Goal: Task Accomplishment & Management: Use online tool/utility

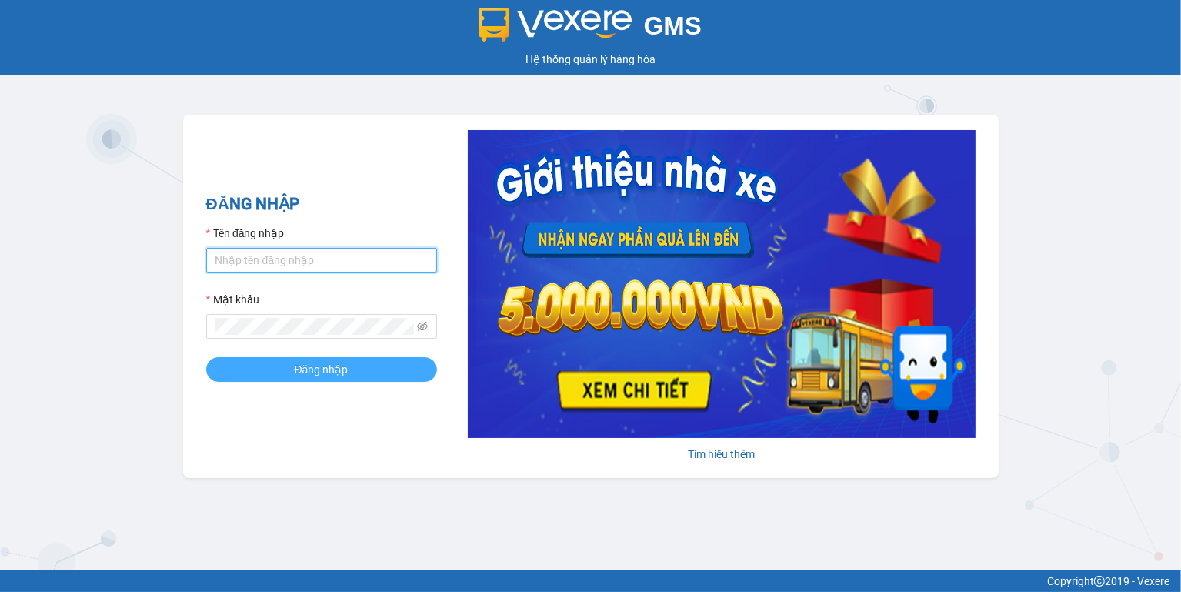
type input "ngoc.taithang"
click at [319, 370] on span "Đăng nhập" at bounding box center [322, 369] width 54 height 17
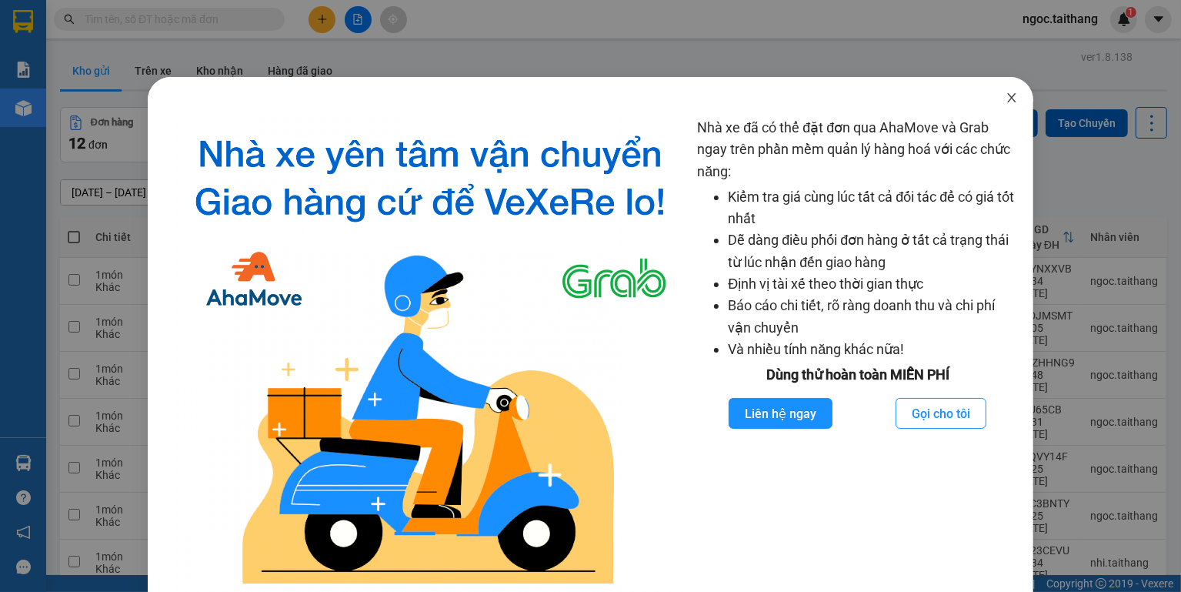
click at [1007, 102] on icon "close" at bounding box center [1011, 97] width 8 height 9
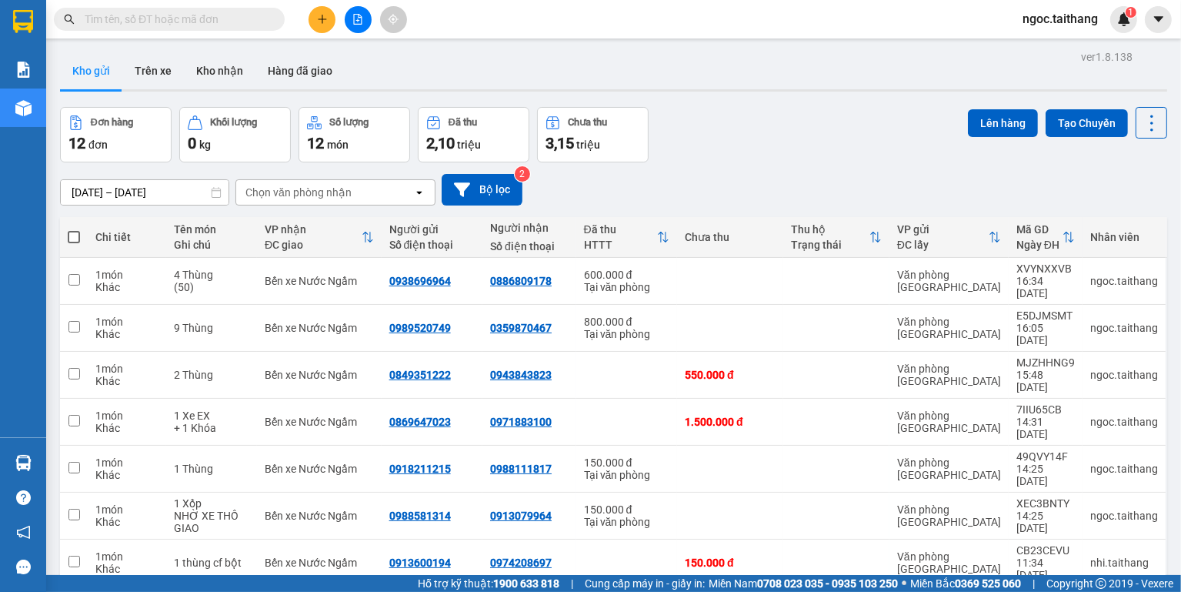
click at [69, 238] on span at bounding box center [74, 237] width 12 height 12
click at [74, 229] on input "checkbox" at bounding box center [74, 229] width 0 height 0
checkbox input "true"
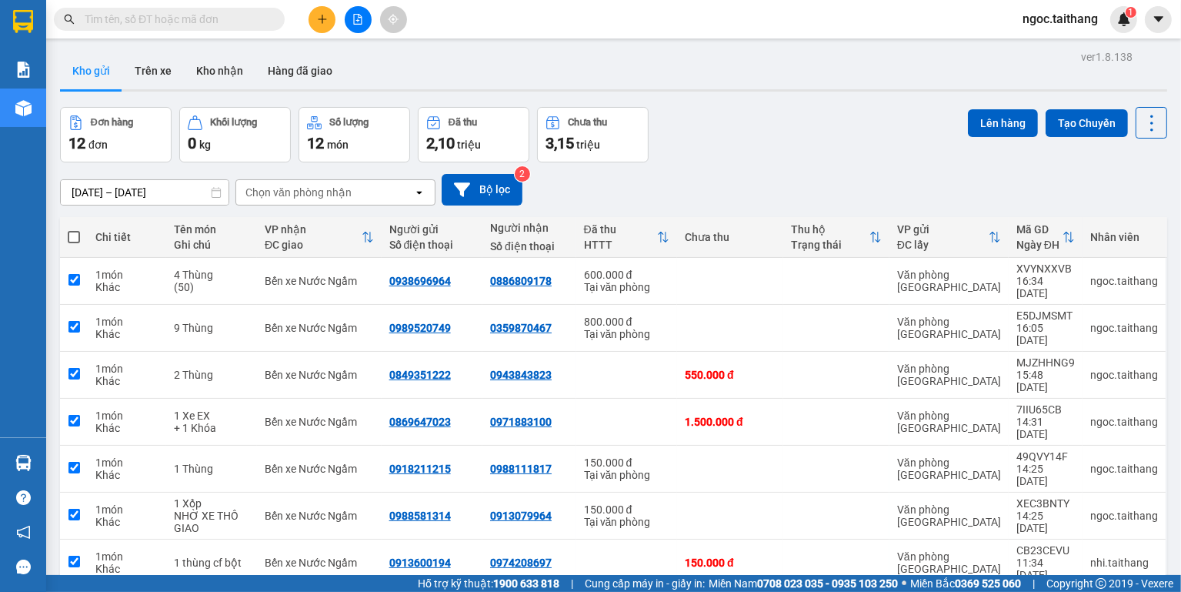
checkbox input "true"
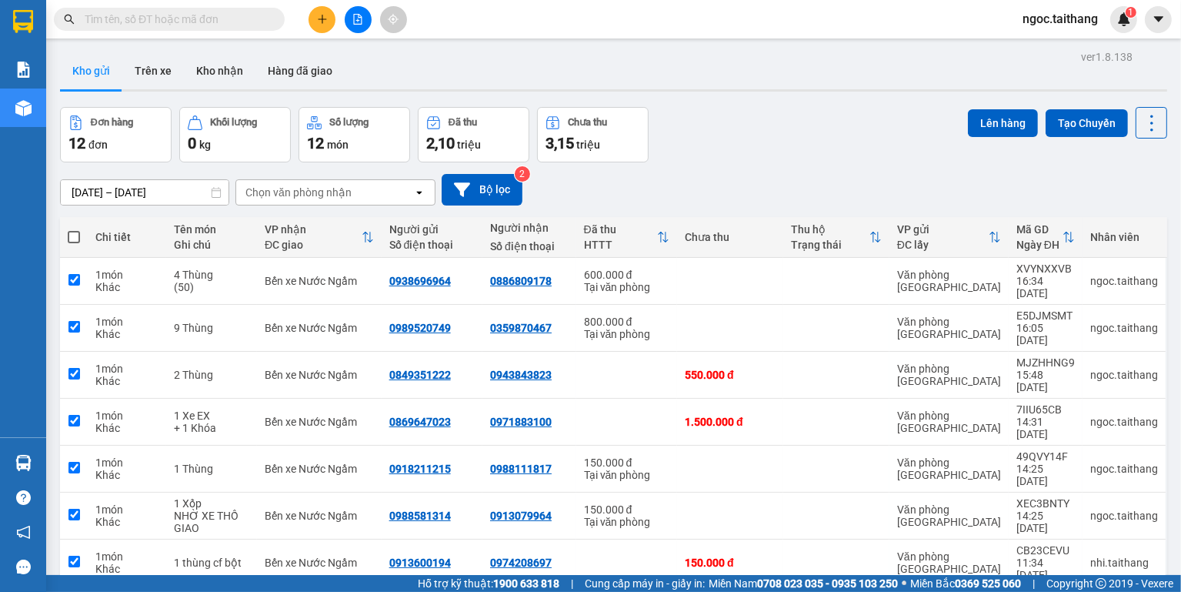
checkbox input "true"
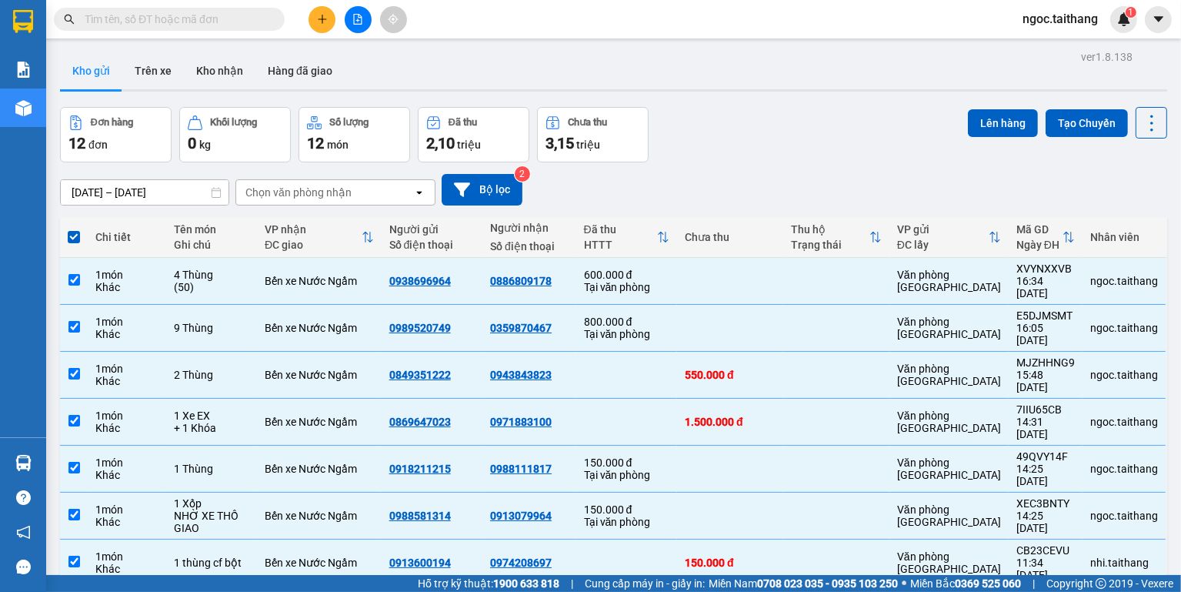
scroll to position [195, 0]
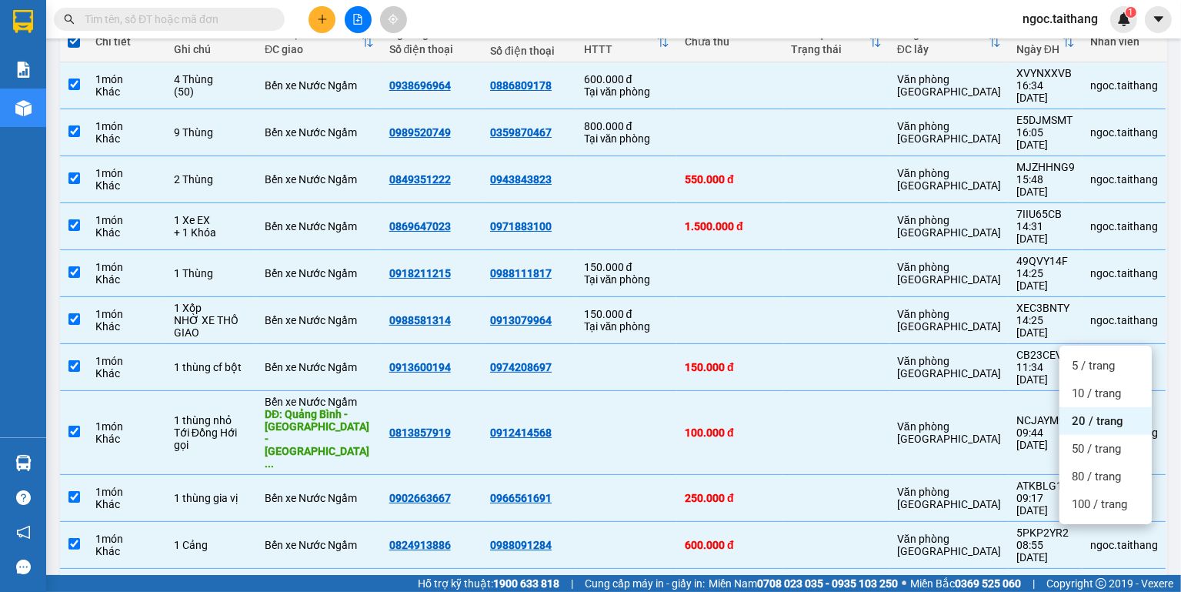
click at [1086, 414] on span "20 / trang" at bounding box center [1098, 420] width 52 height 15
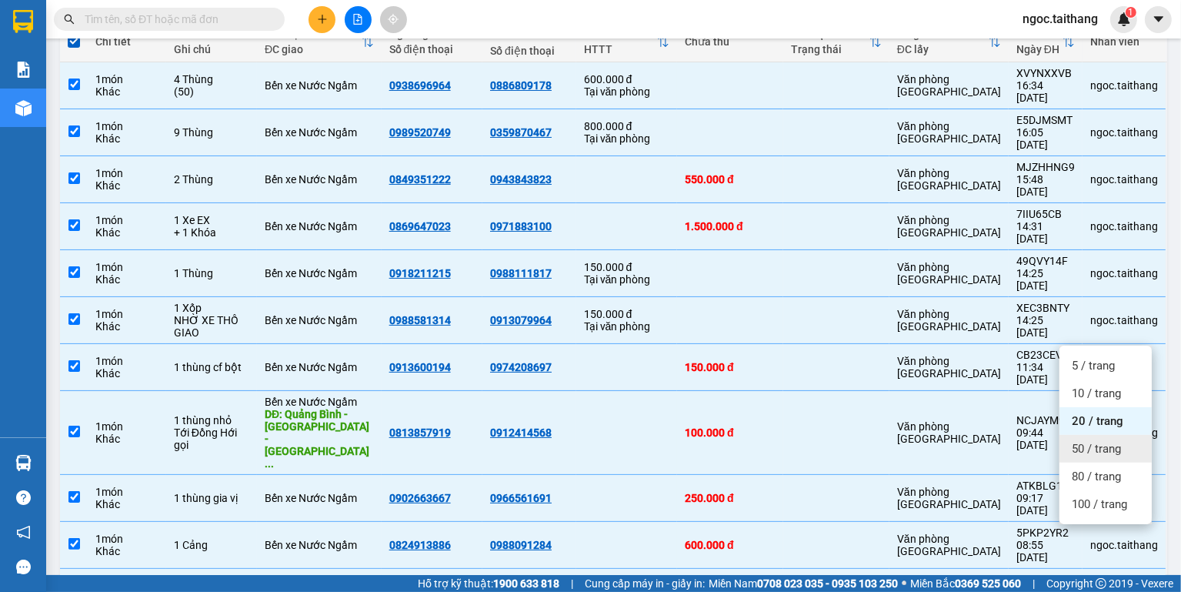
click at [1092, 448] on span "50 / trang" at bounding box center [1096, 448] width 49 height 15
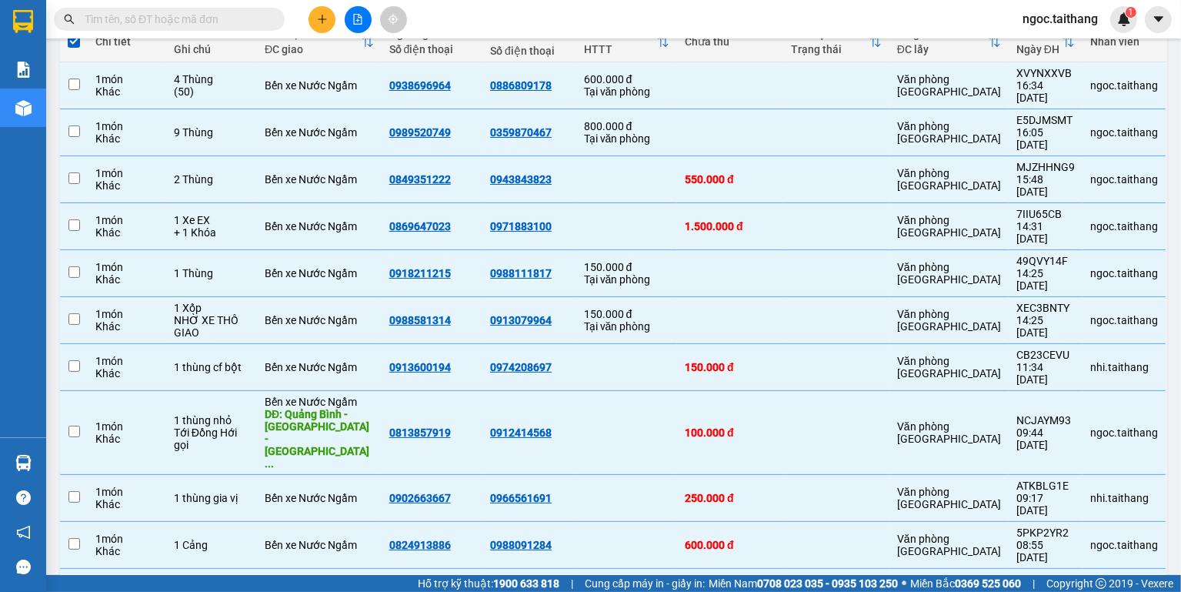
checkbox input "false"
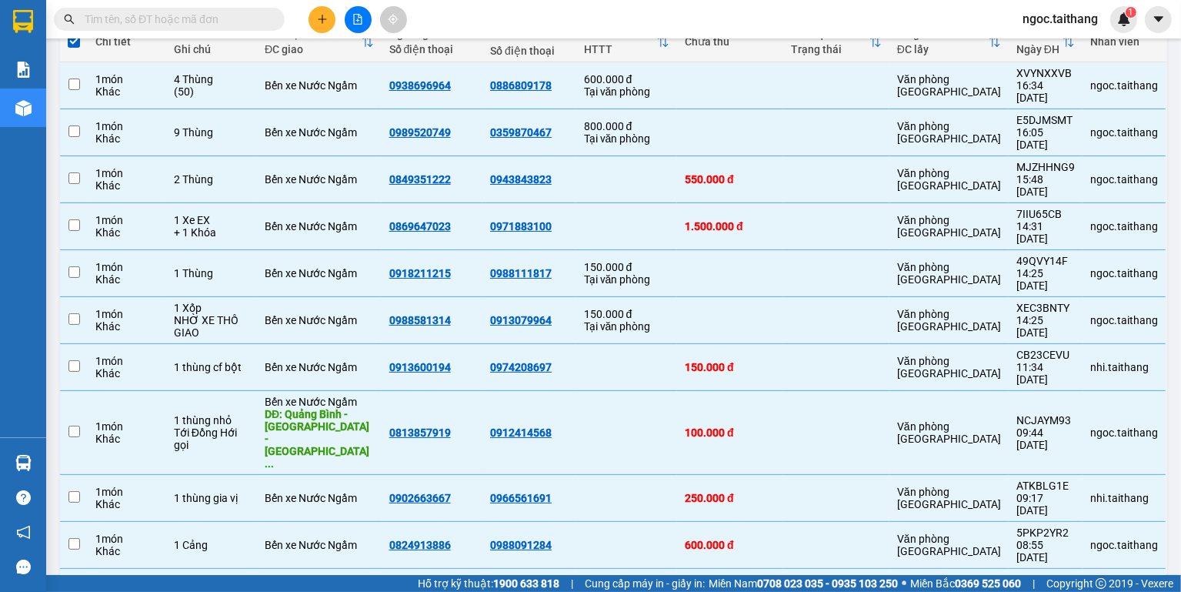
checkbox input "false"
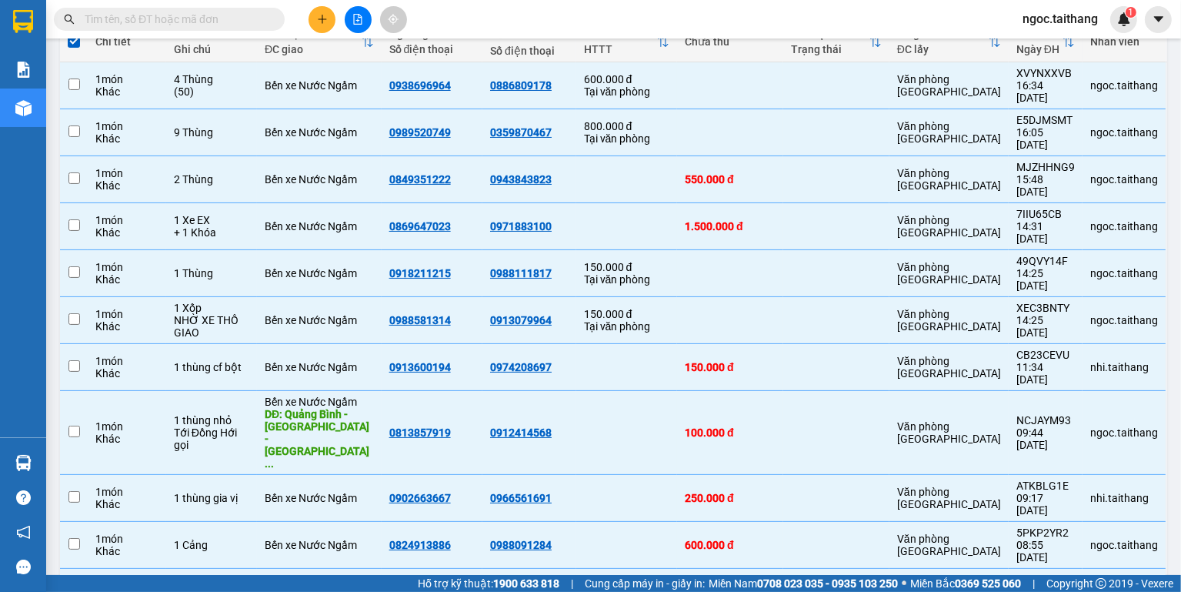
checkbox input "false"
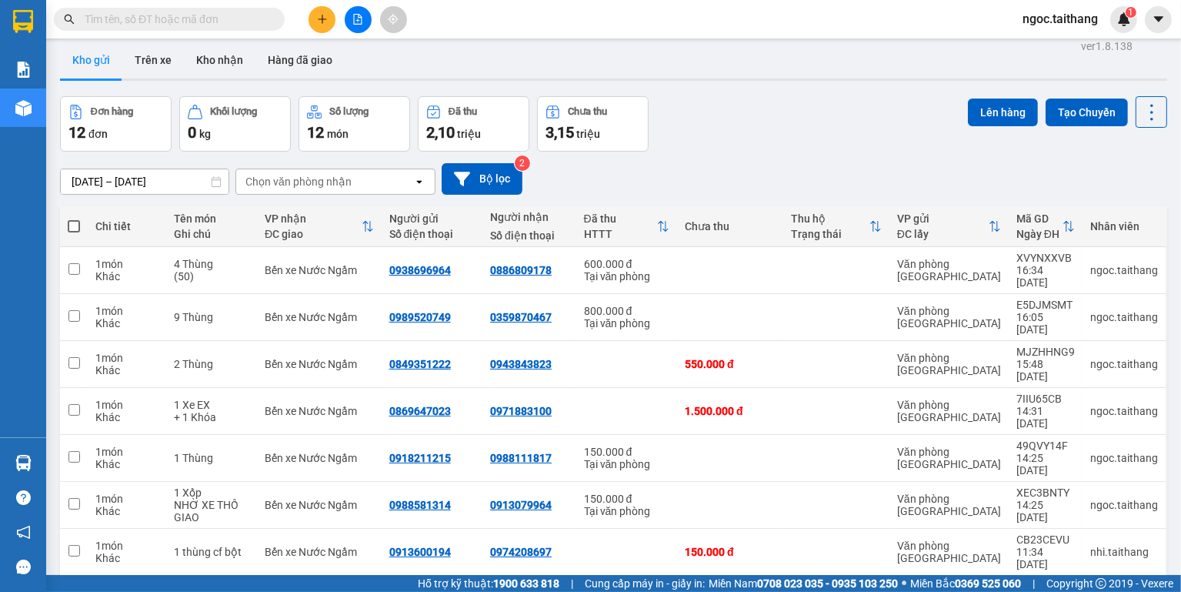
scroll to position [0, 0]
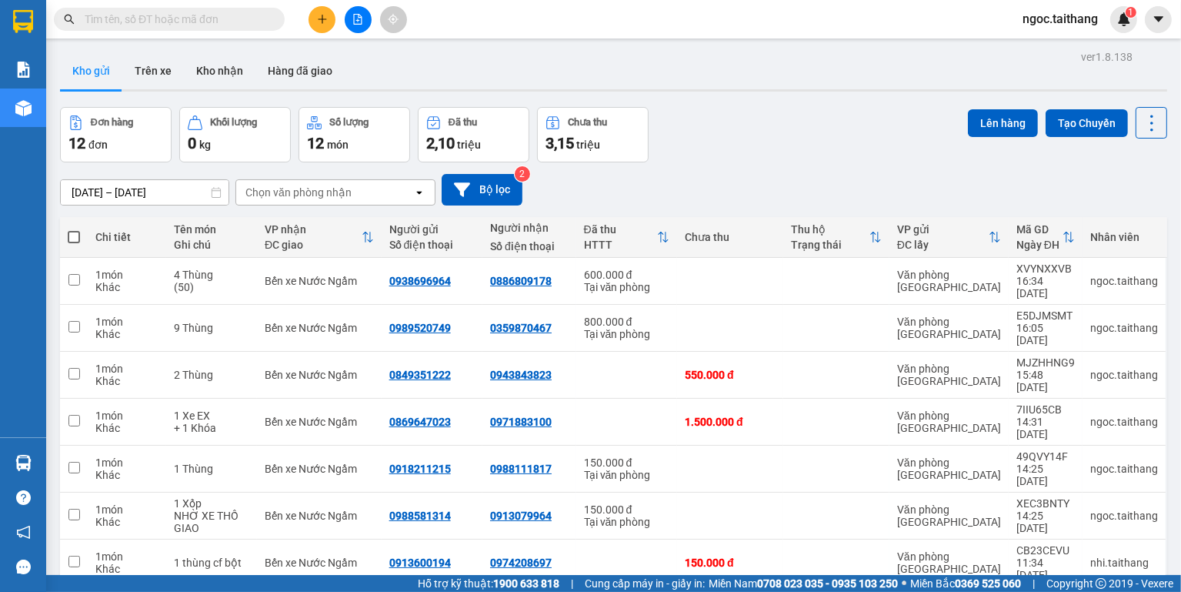
click at [75, 234] on span at bounding box center [74, 237] width 12 height 12
click at [74, 229] on input "checkbox" at bounding box center [74, 229] width 0 height 0
checkbox input "true"
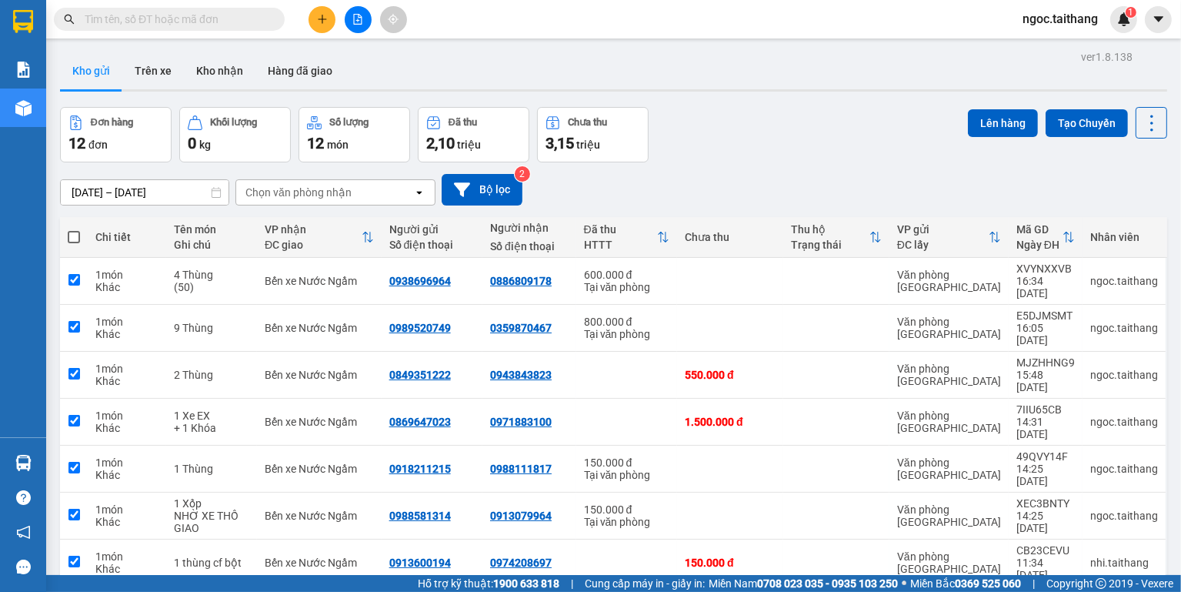
checkbox input "true"
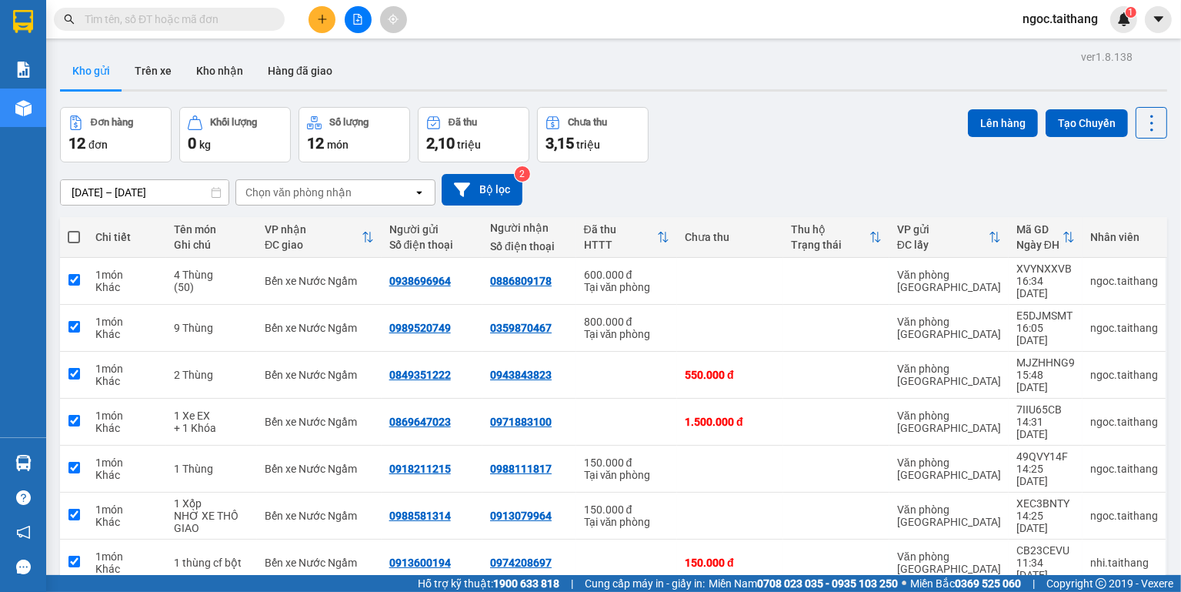
checkbox input "true"
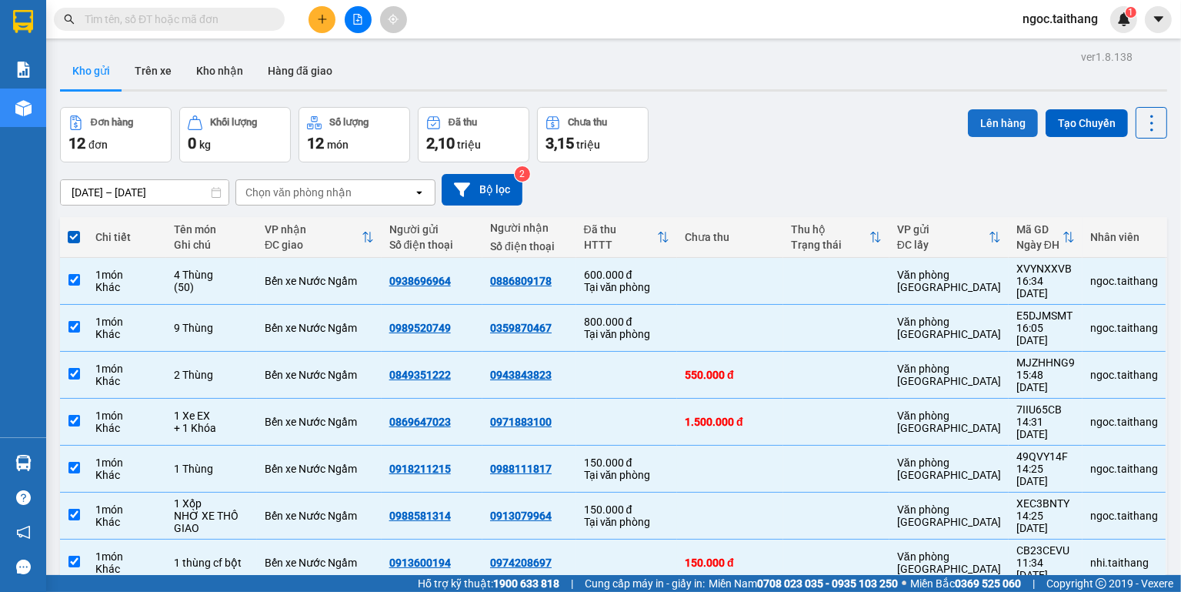
click at [979, 122] on button "Lên hàng" at bounding box center [1003, 123] width 70 height 28
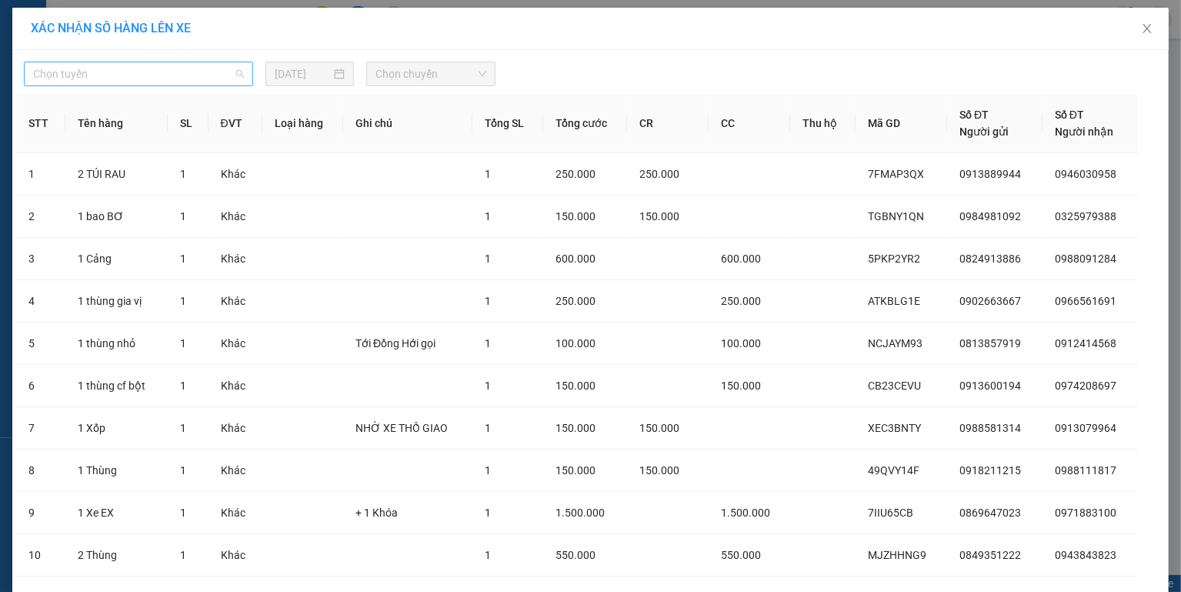
click at [190, 74] on span "Chọn tuyến" at bounding box center [138, 73] width 211 height 23
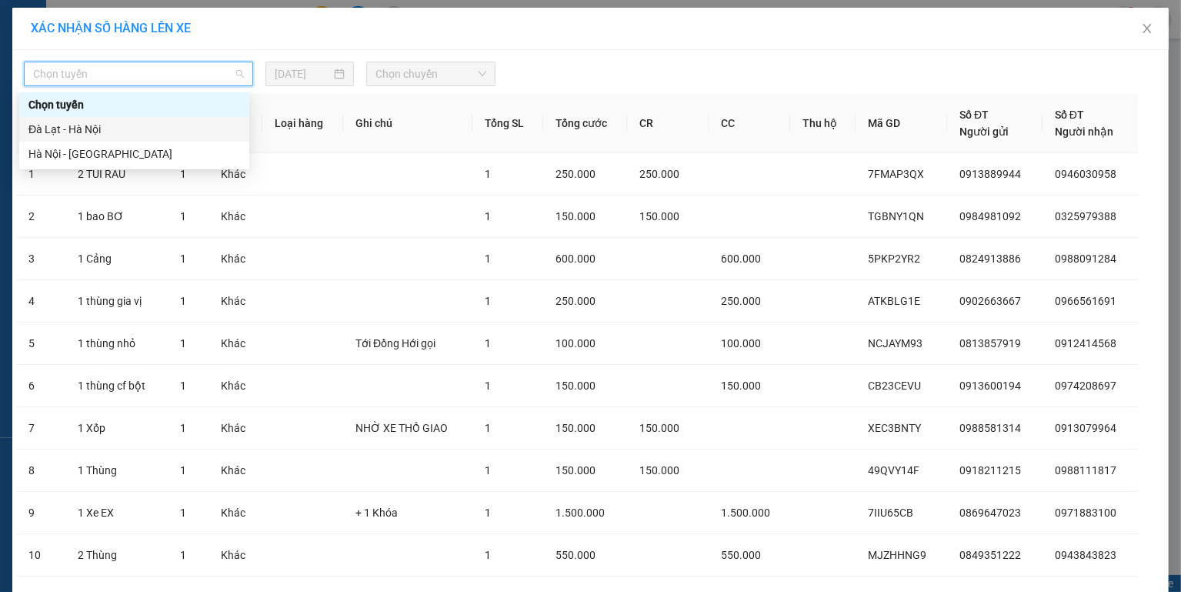
click at [116, 126] on div "Đà Lạt - Hà Nội" at bounding box center [134, 129] width 212 height 17
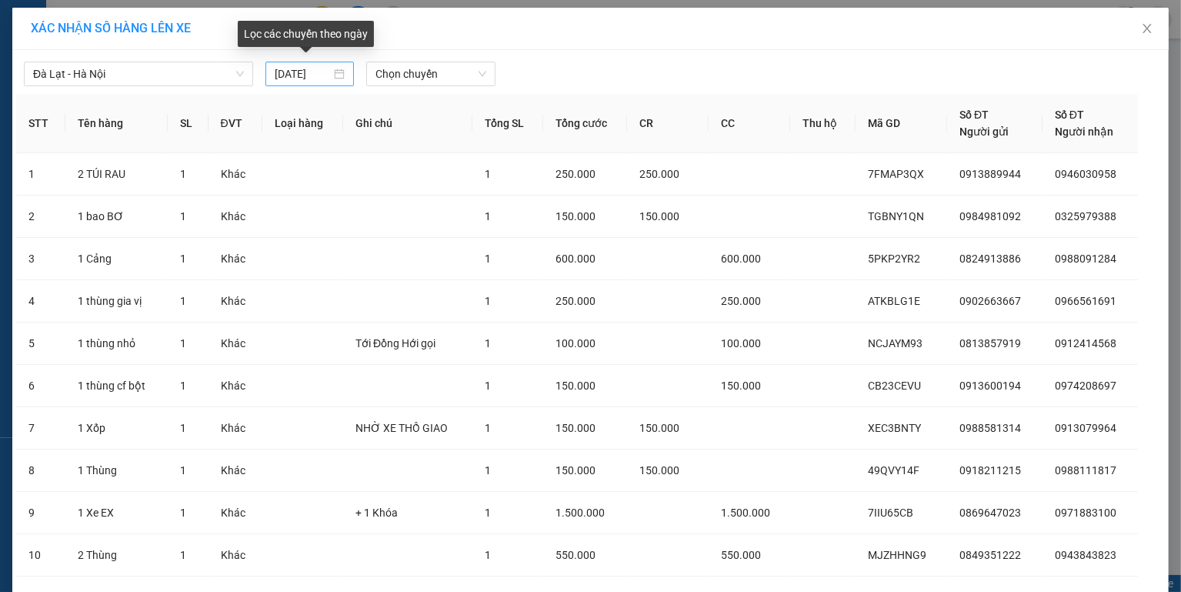
click at [329, 75] on div "[DATE]" at bounding box center [310, 73] width 70 height 17
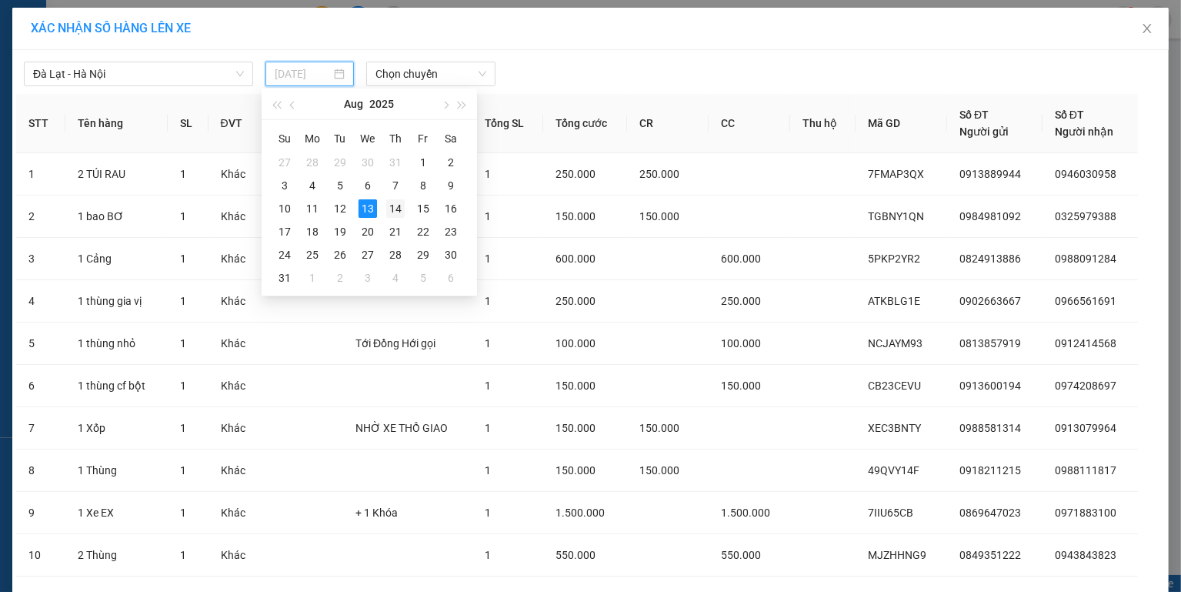
click at [395, 206] on div "14" at bounding box center [395, 208] width 18 height 18
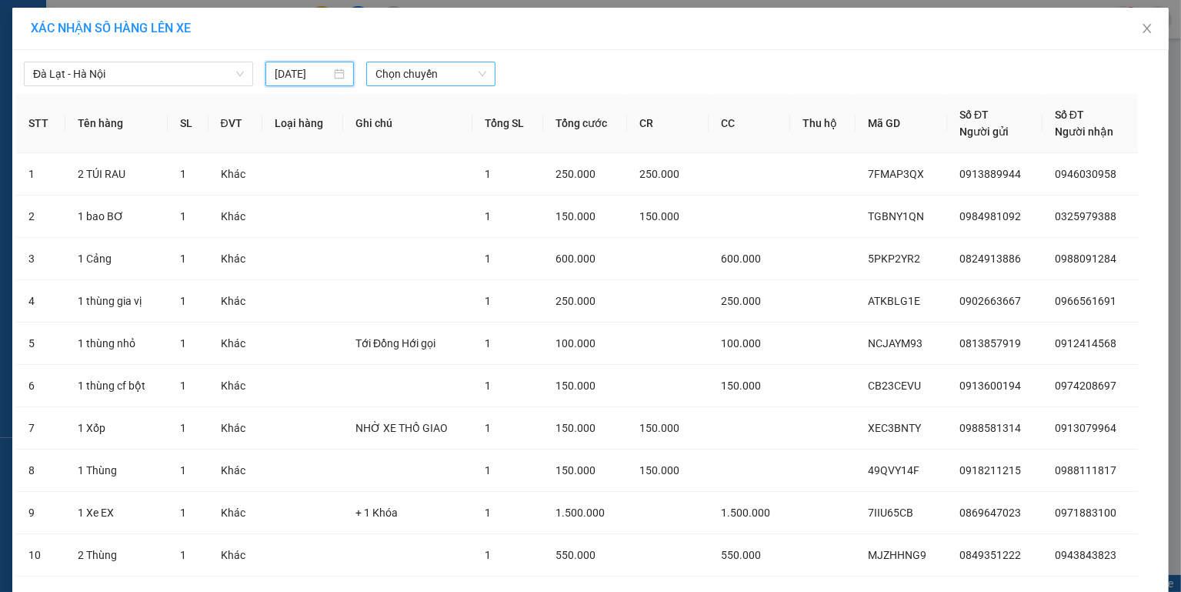
type input "[DATE]"
click at [437, 75] on span "Chọn chuyến" at bounding box center [430, 73] width 110 height 23
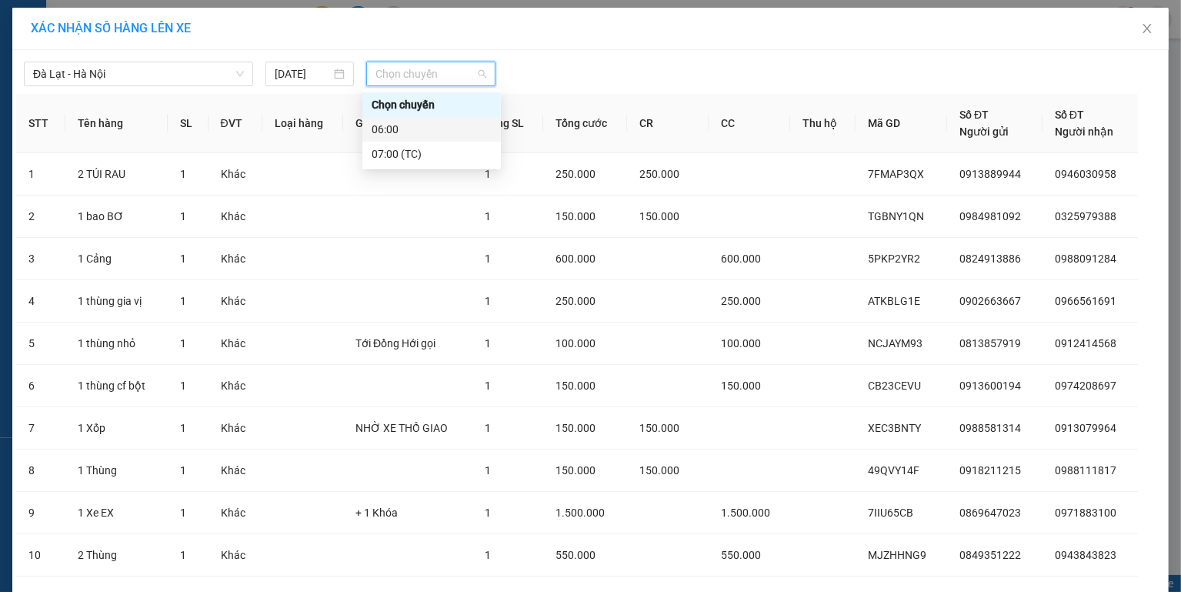
click at [394, 131] on div "06:00" at bounding box center [432, 129] width 120 height 17
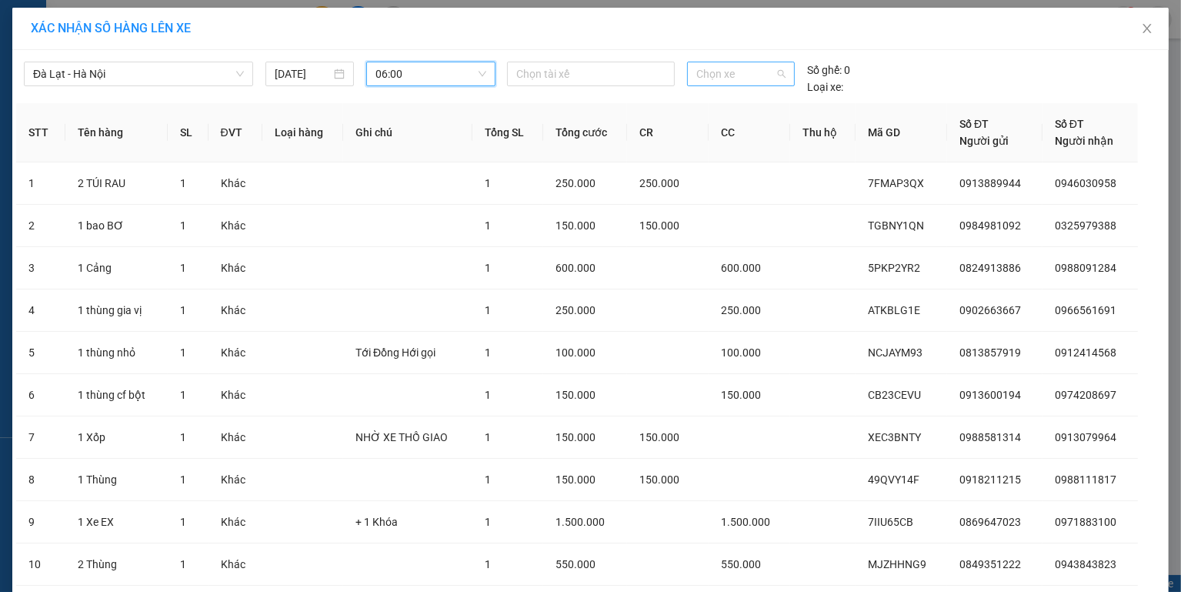
click at [748, 77] on span "Chọn xe" at bounding box center [740, 73] width 89 height 23
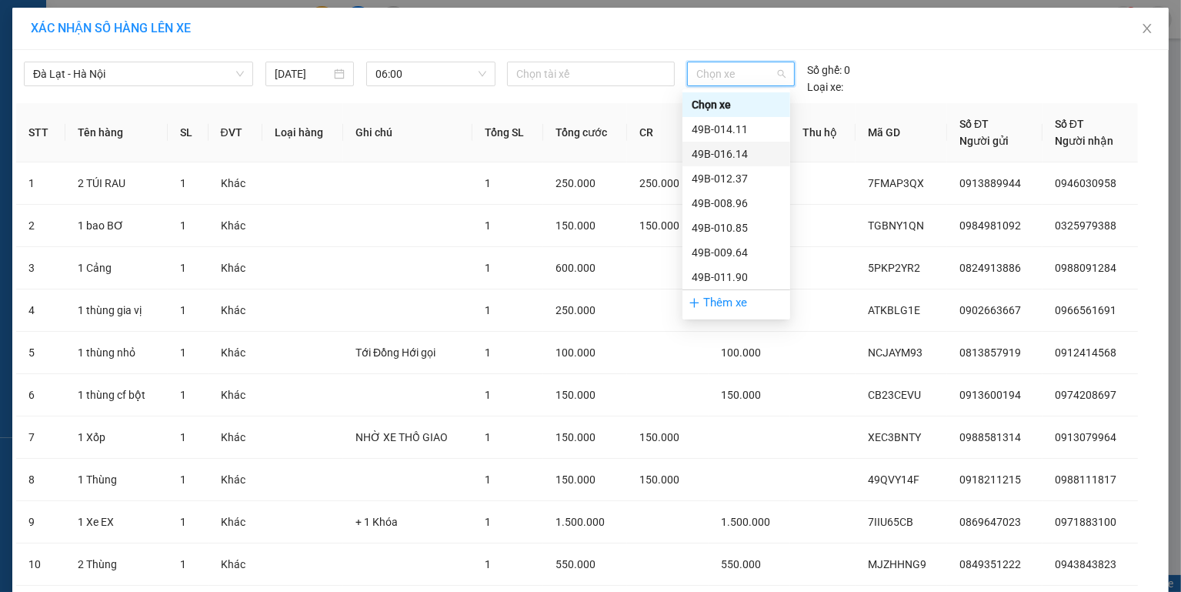
click at [732, 157] on div "49B-016.14" at bounding box center [736, 153] width 89 height 17
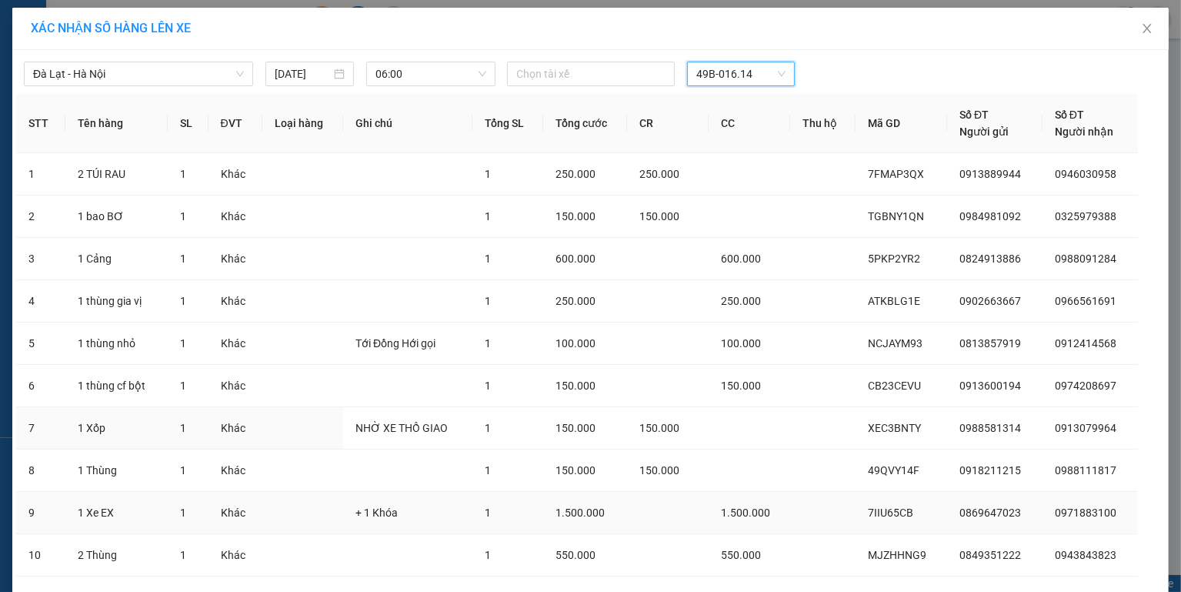
scroll to position [179, 0]
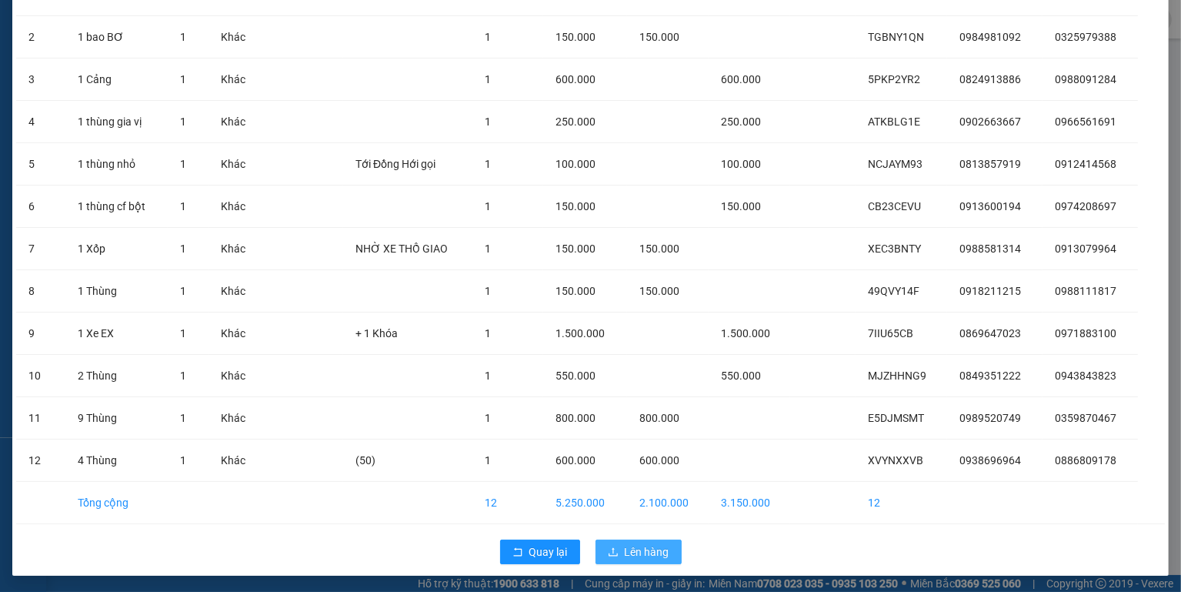
click at [654, 544] on span "Lên hàng" at bounding box center [647, 551] width 45 height 17
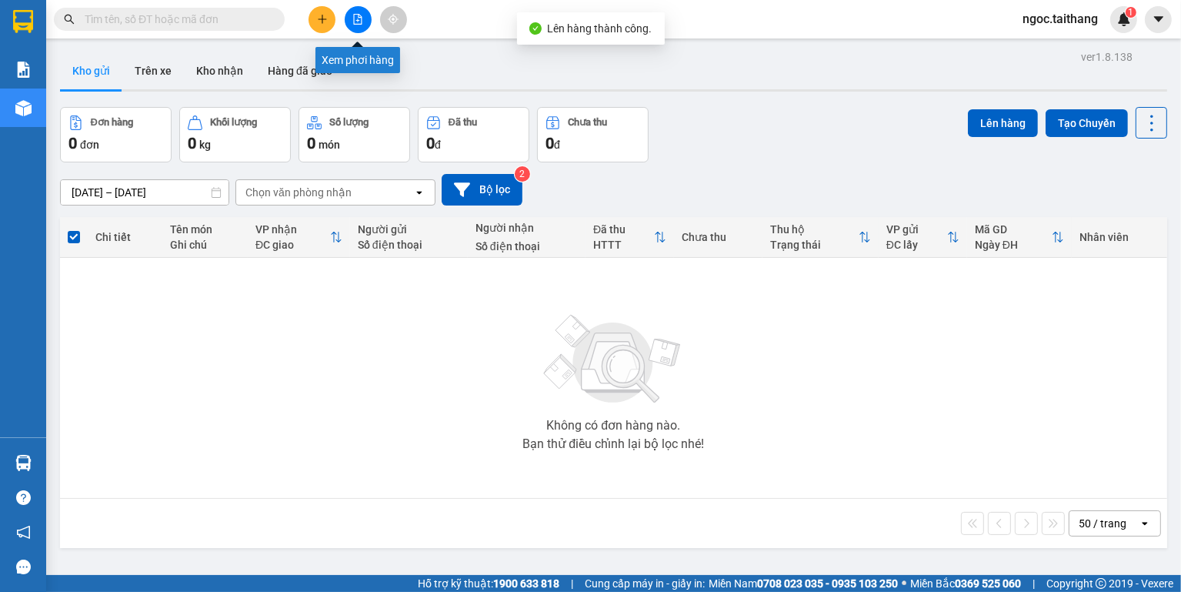
click at [353, 16] on icon "file-add" at bounding box center [357, 19] width 11 height 11
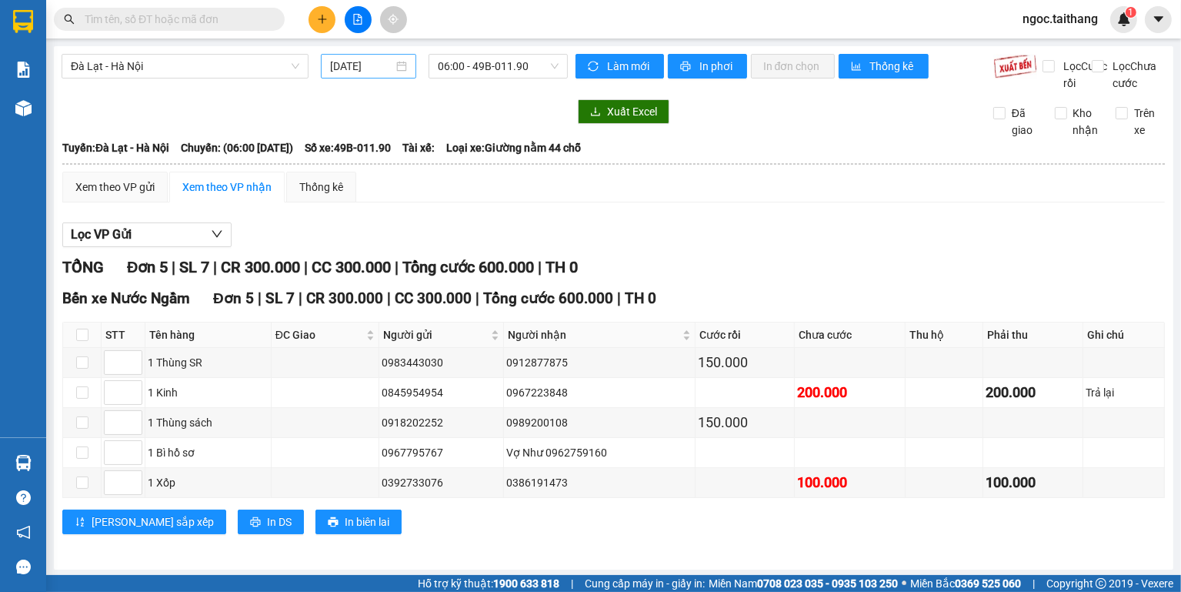
click at [400, 64] on div "[DATE]" at bounding box center [368, 66] width 77 height 17
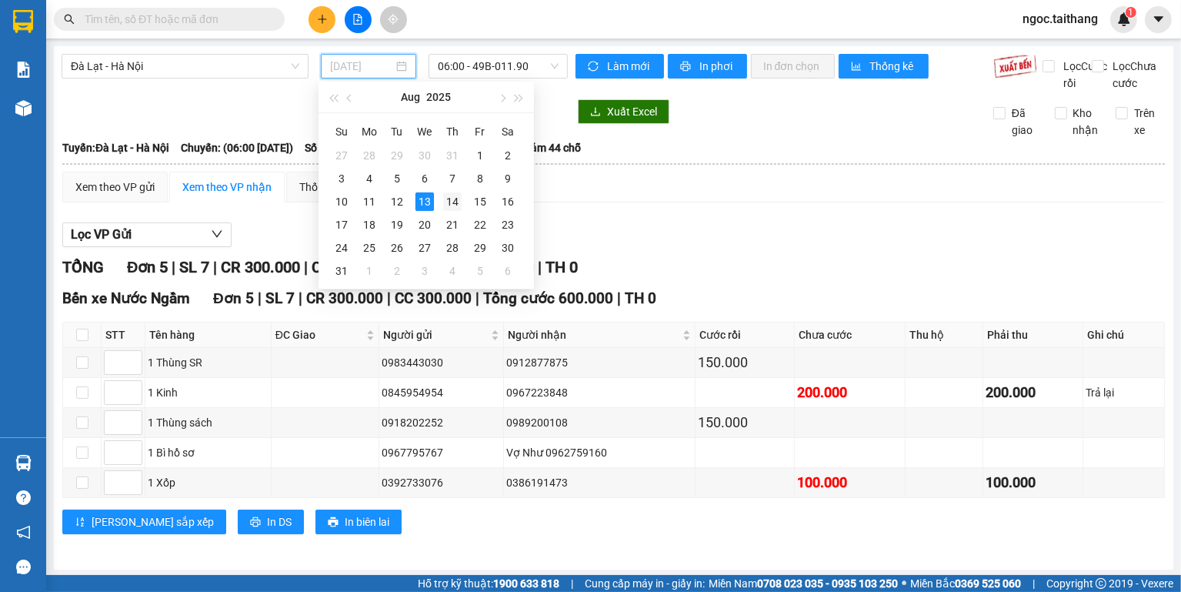
click at [459, 207] on div "14" at bounding box center [452, 201] width 18 height 18
type input "[DATE]"
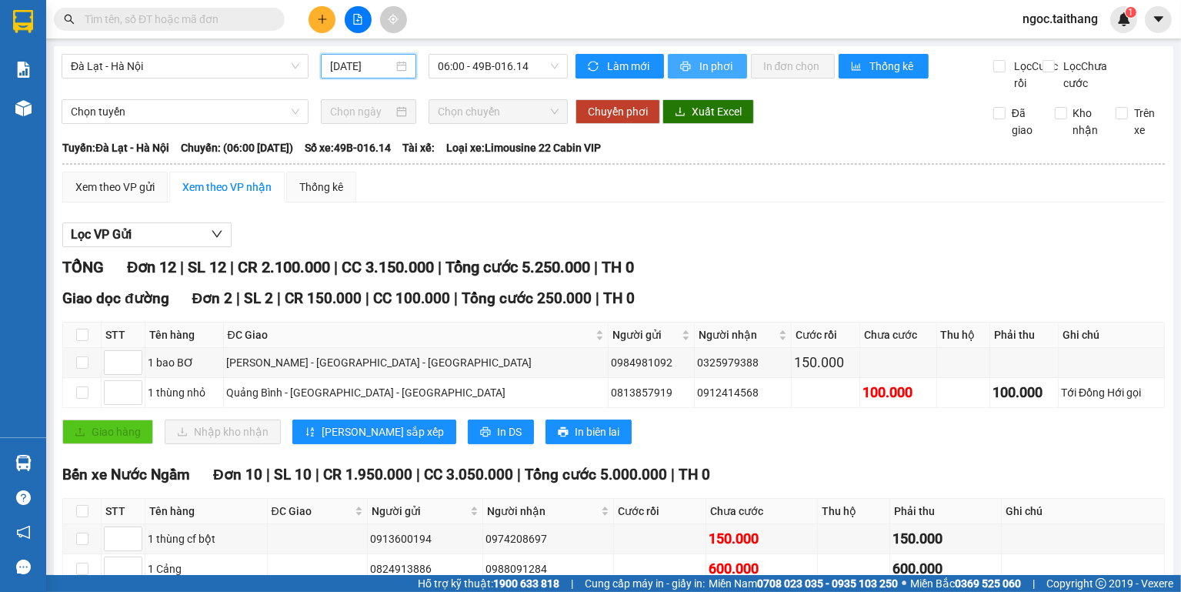
click at [699, 72] on span "In phơi" at bounding box center [716, 66] width 35 height 17
